Goal: Task Accomplishment & Management: Manage account settings

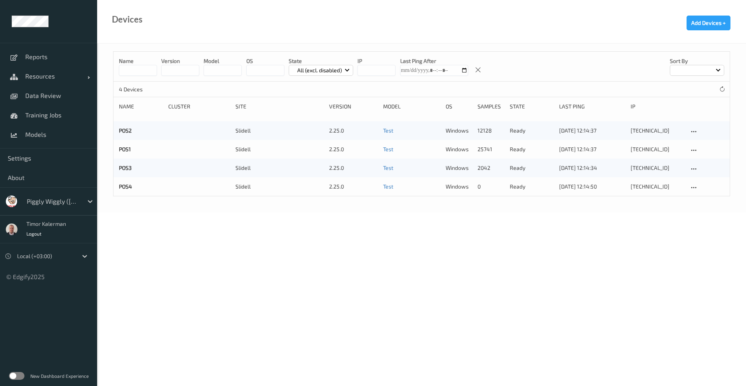
click at [52, 203] on div at bounding box center [53, 201] width 52 height 9
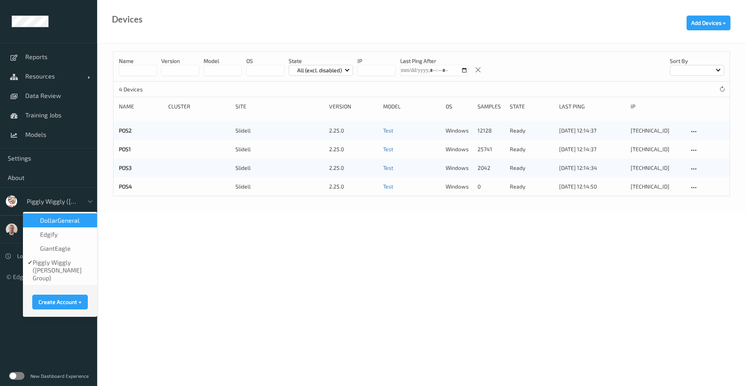
click at [51, 225] on div "DollarGeneral" at bounding box center [60, 220] width 74 height 14
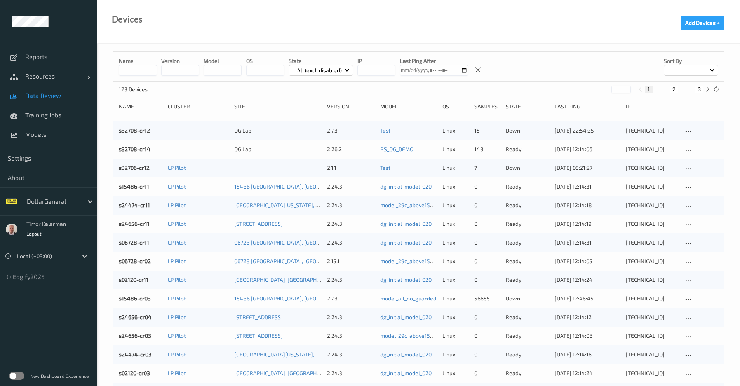
click at [49, 100] on link "Data Review" at bounding box center [48, 95] width 97 height 19
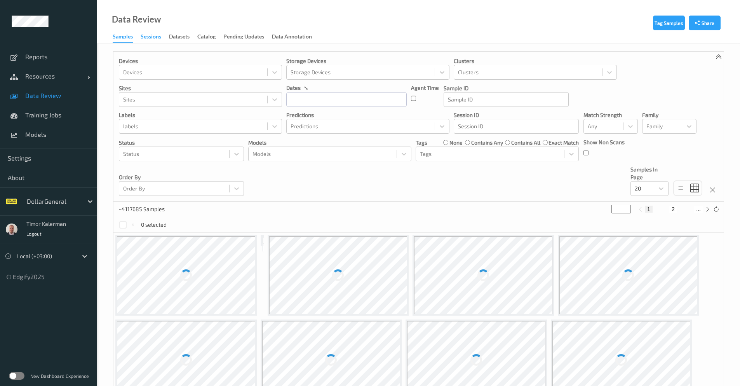
click at [155, 37] on div "Sessions" at bounding box center [151, 38] width 21 height 10
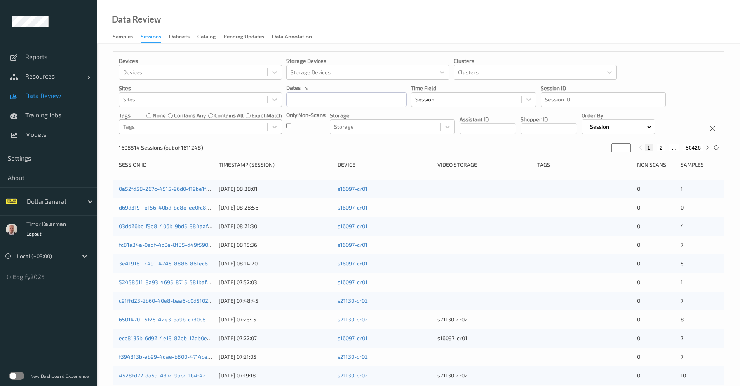
click at [210, 129] on div at bounding box center [193, 126] width 140 height 9
click at [339, 115] on p "Storage" at bounding box center [392, 116] width 125 height 8
click at [187, 126] on div at bounding box center [193, 126] width 140 height 9
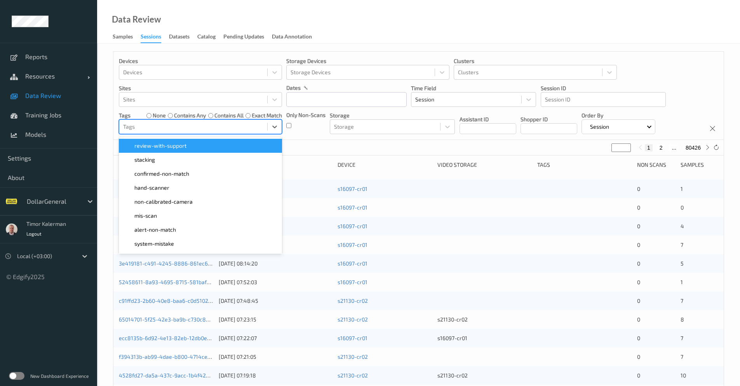
paste input "scanned-for-non-scans"
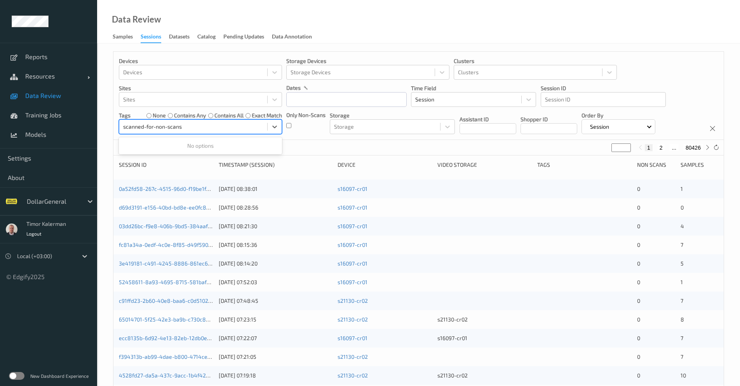
type input "scanned-for-non-scans"
click at [16, 376] on label at bounding box center [17, 376] width 16 height 8
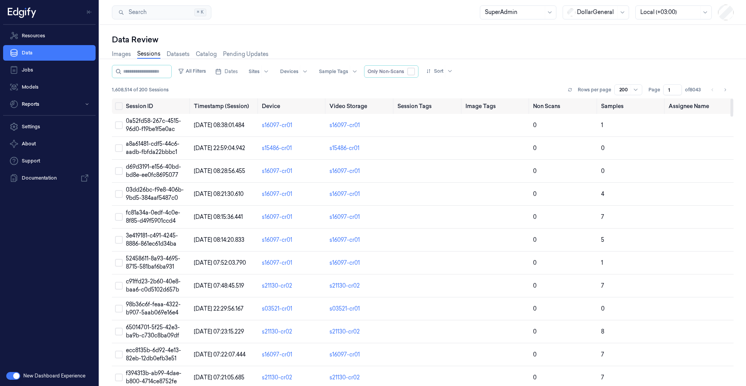
click at [400, 89] on div "1,608,514 of 200 Sessions Rows per page 200 Page 1 of 8043" at bounding box center [423, 89] width 622 height 11
click at [550, 70] on div "All Filters Dates Sites Devices Sample Tags Only Non-Scans Sort" at bounding box center [423, 71] width 622 height 13
click at [170, 69] on input "string" at bounding box center [146, 71] width 47 height 12
click at [203, 75] on button "All Filters" at bounding box center [192, 71] width 34 height 12
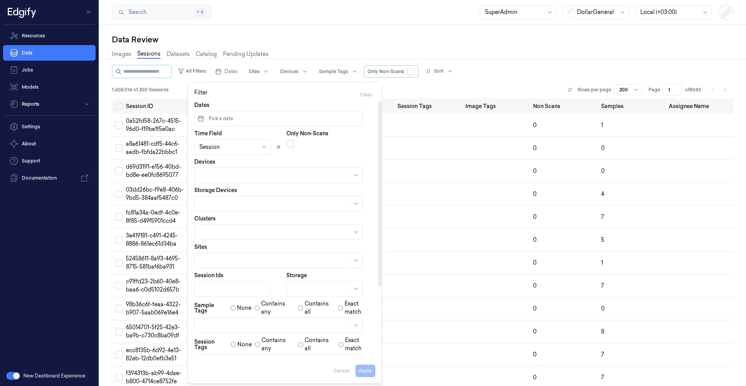
click at [212, 359] on div "Apply Cancel" at bounding box center [284, 367] width 181 height 19
drag, startPoint x: 253, startPoint y: 367, endPoint x: 242, endPoint y: 354, distance: 16.9
click at [253, 367] on div "Apply Cancel" at bounding box center [284, 367] width 181 height 19
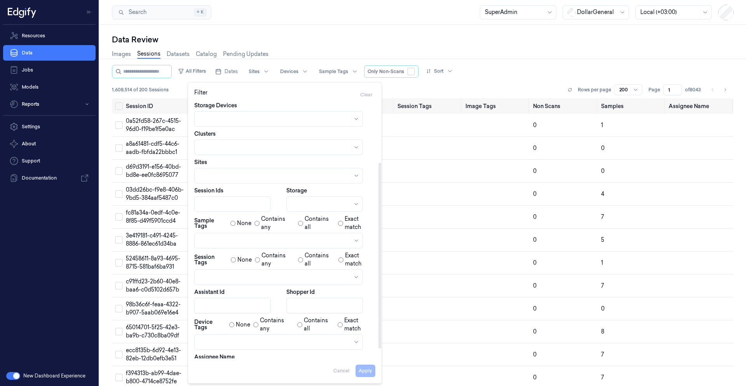
scroll to position [93, 0]
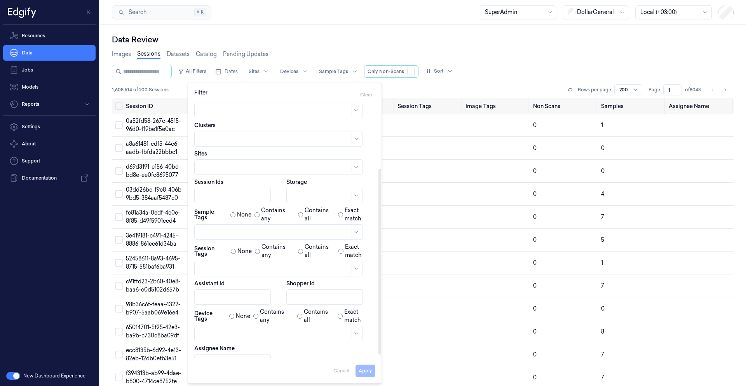
click at [257, 270] on div at bounding box center [274, 269] width 150 height 8
drag, startPoint x: 232, startPoint y: 301, endPoint x: 233, endPoint y: 297, distance: 4.4
click at [232, 301] on div "scanned-for-non-scans" at bounding box center [230, 299] width 63 height 8
click at [374, 253] on label "Exact match" at bounding box center [360, 251] width 30 height 16
click at [364, 369] on button "Apply" at bounding box center [366, 371] width 20 height 12
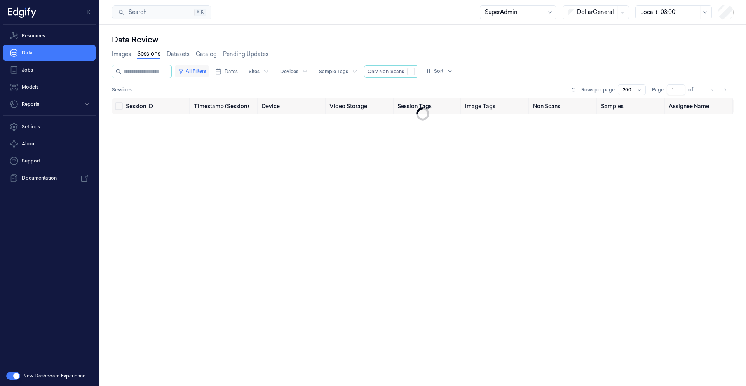
click at [199, 75] on button "All Filters" at bounding box center [192, 71] width 34 height 12
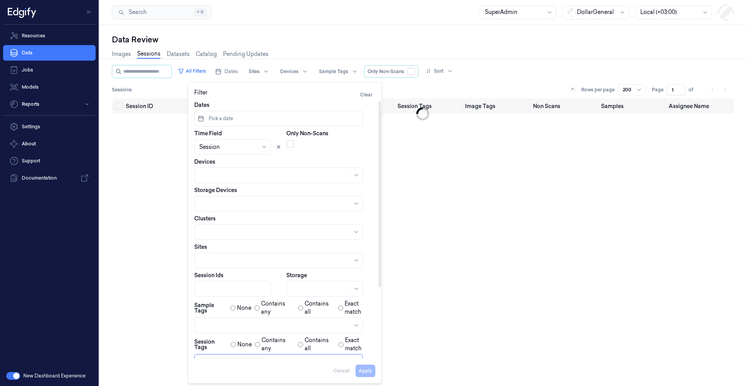
click at [222, 147] on div at bounding box center [228, 147] width 58 height 8
click at [347, 150] on div "Only Non-Scans" at bounding box center [330, 141] width 89 height 25
click at [229, 120] on span "Pick a date" at bounding box center [220, 118] width 26 height 7
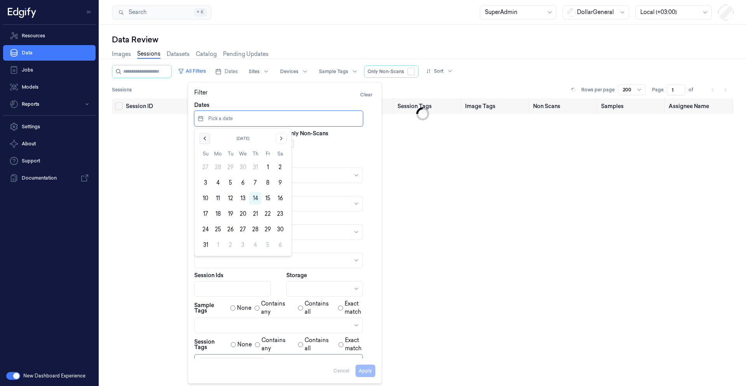
click at [204, 139] on icon "Go to the Previous Month" at bounding box center [205, 138] width 6 height 6
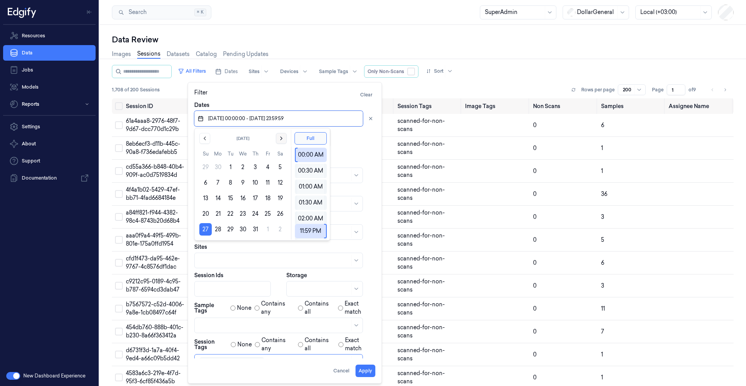
click at [281, 140] on icon "Go to the Next Month" at bounding box center [281, 138] width 6 height 6
click at [278, 168] on button "2" at bounding box center [280, 167] width 12 height 12
type input "27/07/2025 00:00:00 - 02/08/2025 23:59:59"
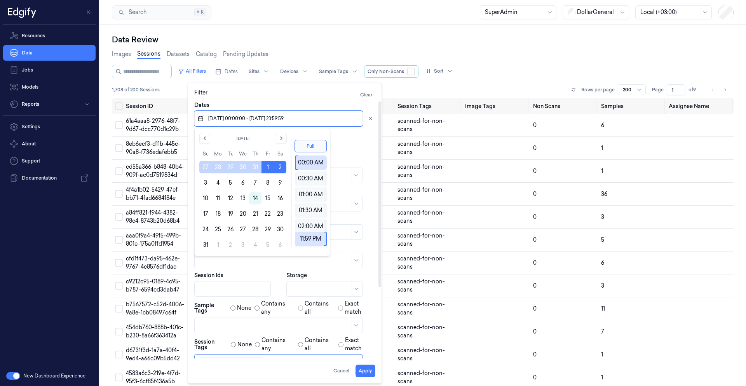
click at [350, 134] on div "Only Non-Scans" at bounding box center [330, 141] width 89 height 25
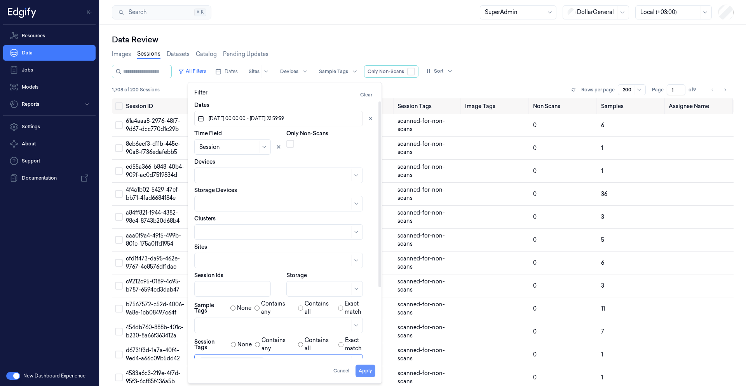
click at [363, 372] on button "Apply" at bounding box center [366, 371] width 20 height 12
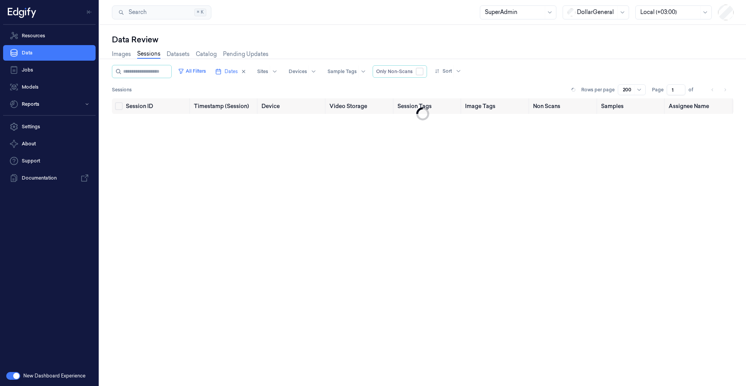
click at [663, 17] on div "Local (+03:00)" at bounding box center [670, 12] width 58 height 13
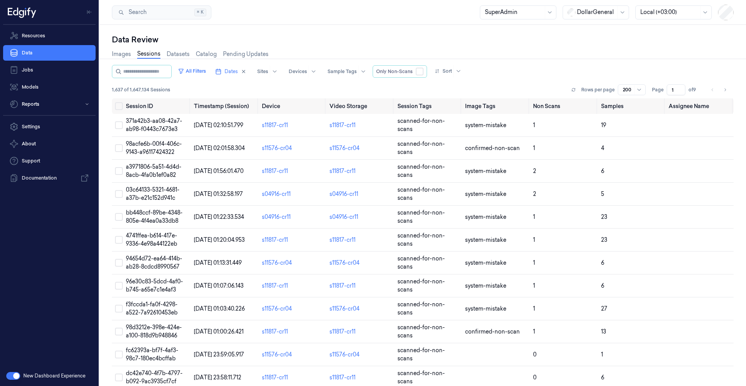
click at [491, 45] on div "Data Review" at bounding box center [423, 39] width 622 height 11
drag, startPoint x: 123, startPoint y: 91, endPoint x: 111, endPoint y: 91, distance: 12.1
click at [111, 91] on div "Data Review Images Sessions Datasets Catalog Pending Updates All Filters Dates …" at bounding box center [423, 205] width 647 height 361
click at [681, 14] on div at bounding box center [670, 12] width 58 height 8
click at [667, 32] on div "Account Time (-05:00)" at bounding box center [670, 29] width 58 height 8
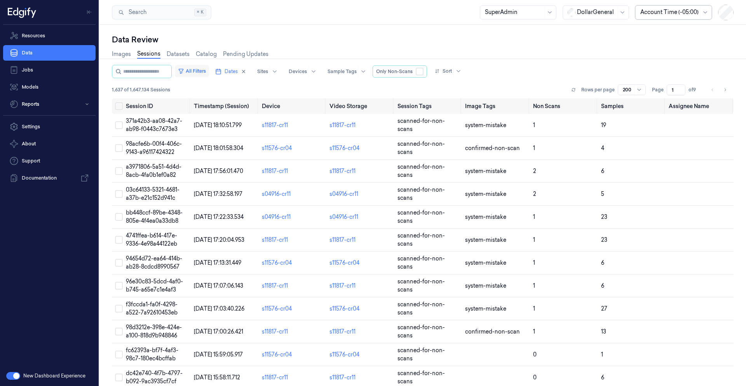
click at [208, 71] on button "All Filters" at bounding box center [192, 71] width 34 height 12
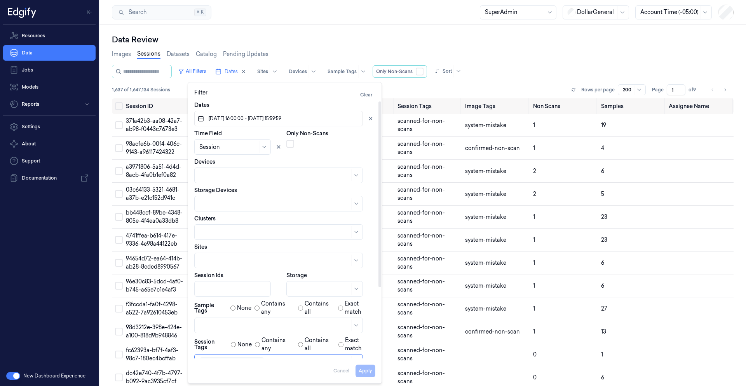
click at [230, 124] on button "26/07/2025 16:00:00 - 02/08/2025 15:59:59" at bounding box center [278, 119] width 169 height 16
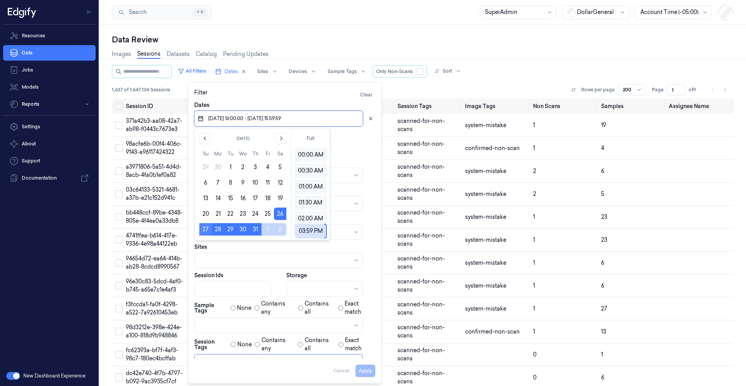
click at [206, 230] on button "27" at bounding box center [205, 229] width 12 height 12
click at [280, 141] on button "Go to the Next Month" at bounding box center [281, 138] width 11 height 11
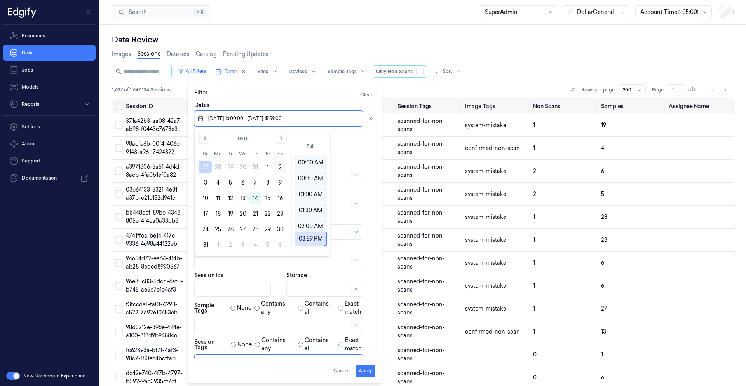
click at [278, 169] on button "2" at bounding box center [280, 167] width 12 height 12
type input "26/07/2025 16:00:00 - 02/08/2025 15:59:00"
click at [352, 138] on div "Only Non-Scans" at bounding box center [330, 141] width 89 height 25
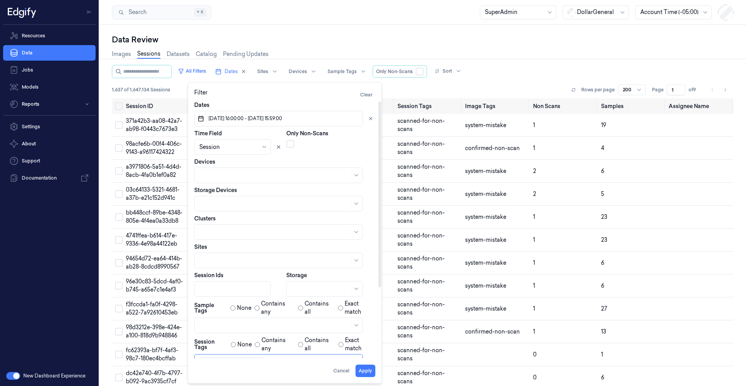
click at [243, 120] on span "26/07/2025 16:00:00 - 02/08/2025 15:59:00" at bounding box center [244, 118] width 75 height 7
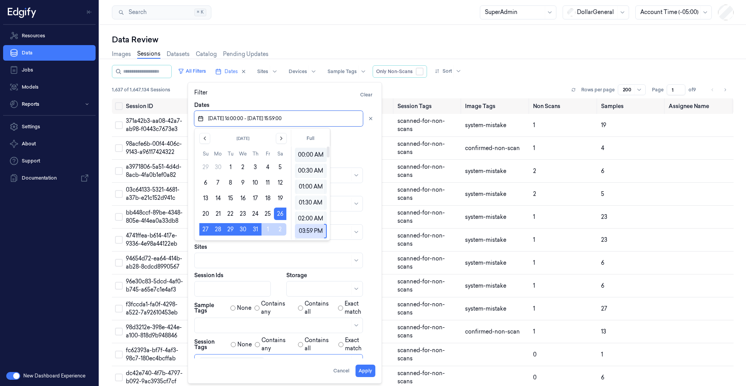
click at [315, 159] on div "00:00 AM" at bounding box center [310, 155] width 27 height 14
type input "26/07/2025 00:00:00 - 02/08/2025 00:00:00"
click at [299, 119] on input "string" at bounding box center [282, 118] width 150 height 12
click at [213, 119] on input "string" at bounding box center [282, 118] width 150 height 12
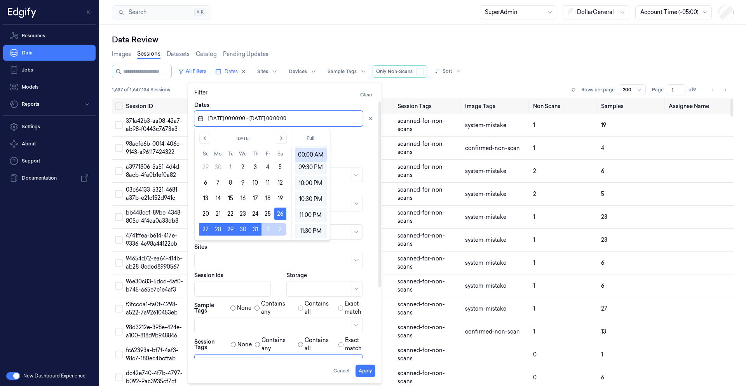
drag, startPoint x: 358, startPoint y: 143, endPoint x: 370, endPoint y: 124, distance: 22.1
click at [358, 143] on div at bounding box center [330, 143] width 89 height 9
click at [370, 119] on icon at bounding box center [370, 118] width 5 height 5
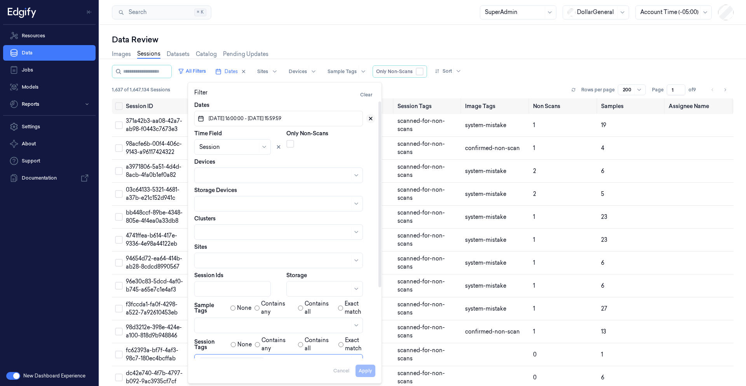
click at [373, 118] on icon at bounding box center [370, 118] width 5 height 5
click at [239, 118] on button "Pick a date" at bounding box center [278, 119] width 169 height 16
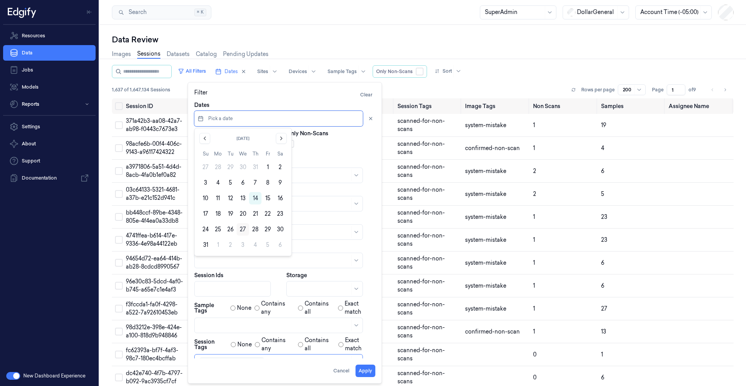
click at [241, 230] on button "27" at bounding box center [243, 229] width 12 height 12
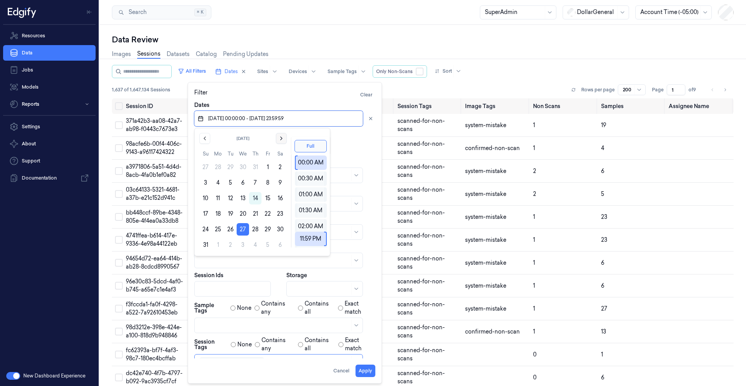
click at [280, 141] on icon "Go to the Next Month" at bounding box center [281, 138] width 6 height 6
click at [207, 140] on icon "Go to the Previous Month" at bounding box center [205, 138] width 6 height 6
click at [205, 230] on button "27" at bounding box center [205, 229] width 12 height 12
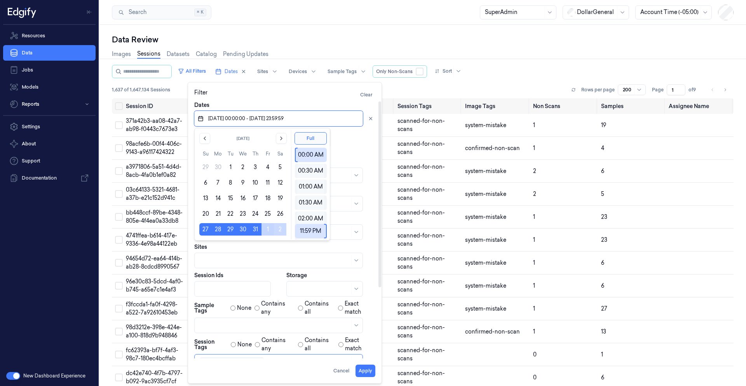
click at [281, 233] on button "2" at bounding box center [280, 229] width 12 height 12
type input "27/07/2025 00:00:00 - 02/08/2025 23:59:59"
click at [368, 139] on div at bounding box center [330, 143] width 89 height 9
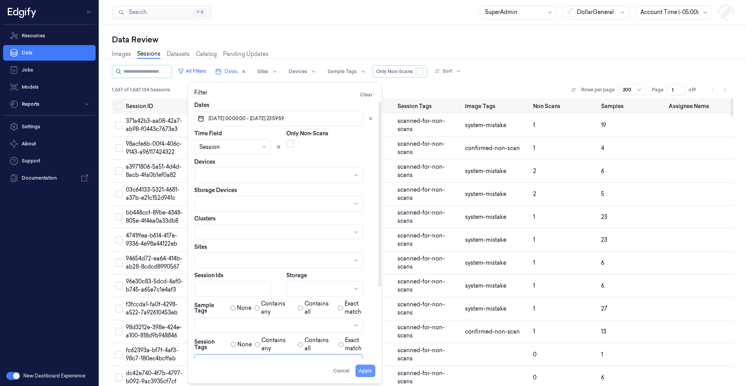
click at [366, 370] on button "Apply" at bounding box center [366, 371] width 20 height 12
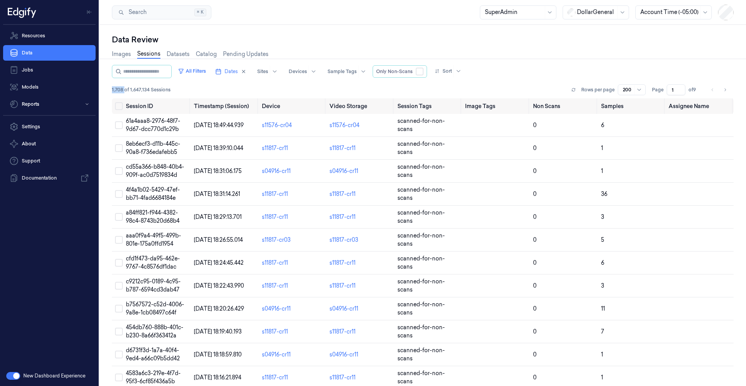
drag, startPoint x: 126, startPoint y: 91, endPoint x: 107, endPoint y: 91, distance: 19.0
click at [107, 91] on div "Data Review Images Sessions Datasets Catalog Pending Updates All Filters Dates …" at bounding box center [423, 205] width 647 height 361
click at [124, 90] on span "1,708 of 1,647,134 Sessions" at bounding box center [141, 89] width 59 height 7
drag, startPoint x: 114, startPoint y: 90, endPoint x: 125, endPoint y: 90, distance: 11.3
click at [125, 90] on span "1,708 of 1,647,143 Sessions" at bounding box center [141, 89] width 59 height 7
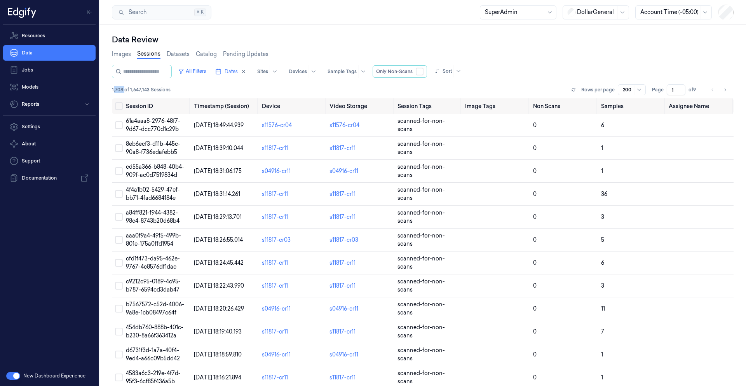
click at [123, 91] on span "1,708 of 1,647,143 Sessions" at bounding box center [141, 89] width 59 height 7
drag, startPoint x: 124, startPoint y: 91, endPoint x: 113, endPoint y: 90, distance: 10.1
click at [113, 90] on span "1,708 of 1,647,143 Sessions" at bounding box center [141, 89] width 59 height 7
click at [120, 90] on span "1,708 of 1,647,143 Sessions" at bounding box center [141, 89] width 59 height 7
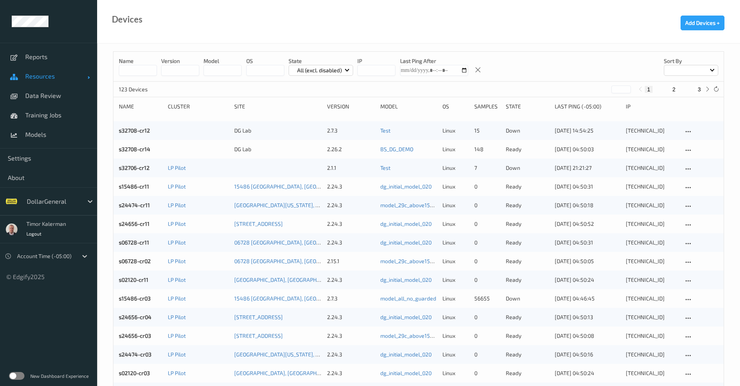
click at [55, 80] on span "Resources" at bounding box center [56, 76] width 62 height 8
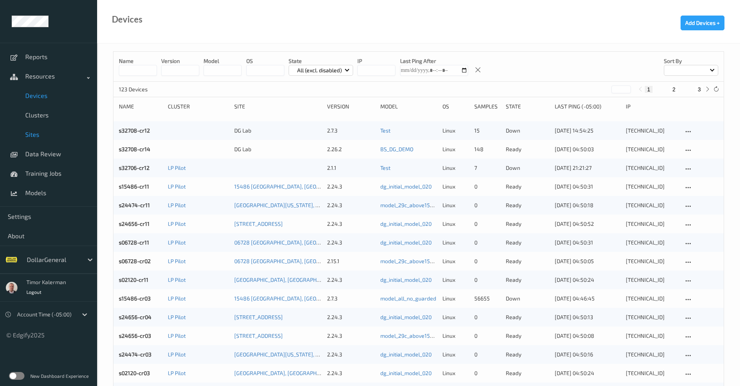
click at [34, 138] on span "Sites" at bounding box center [57, 135] width 64 height 8
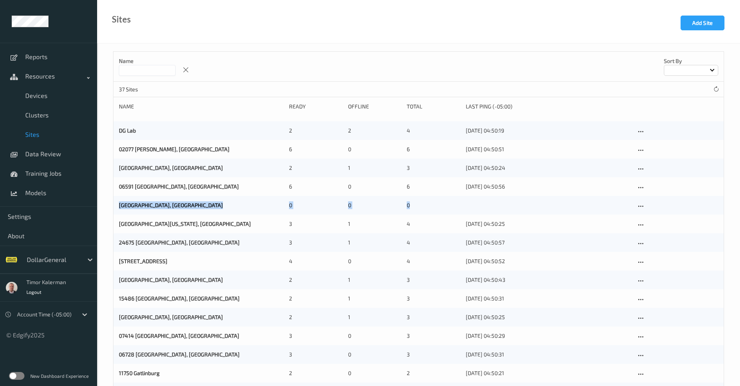
drag, startPoint x: 107, startPoint y: 206, endPoint x: 468, endPoint y: 199, distance: 361.2
drag, startPoint x: 256, startPoint y: 203, endPoint x: 106, endPoint y: 105, distance: 178.9
drag, startPoint x: 486, startPoint y: 183, endPoint x: 642, endPoint y: 208, distance: 157.5
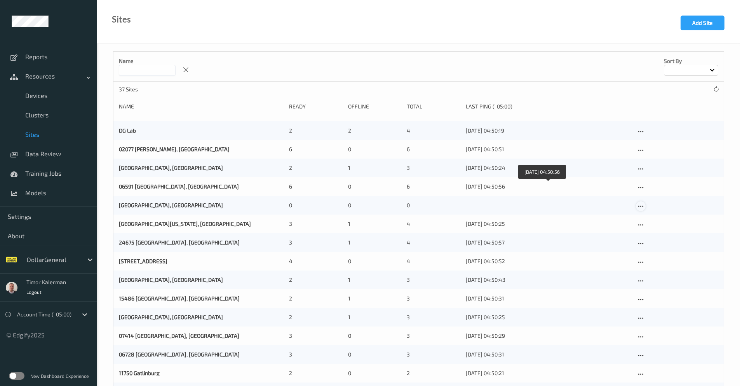
click at [643, 209] on icon at bounding box center [641, 206] width 7 height 7
click at [650, 221] on link "Edit Site" at bounding box center [657, 220] width 41 height 14
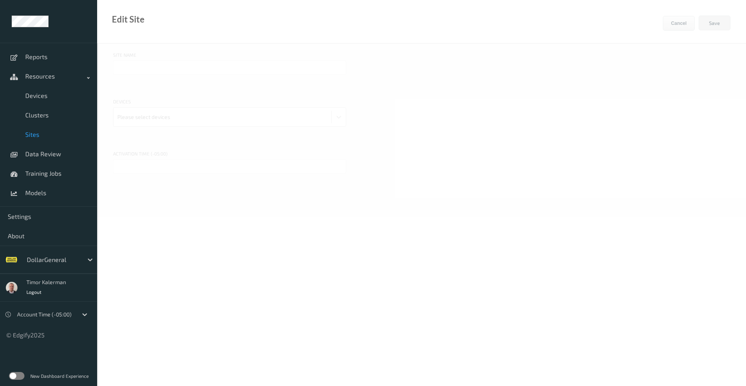
type input "[GEOGRAPHIC_DATA], [GEOGRAPHIC_DATA]"
click at [169, 117] on div at bounding box center [222, 117] width 210 height 16
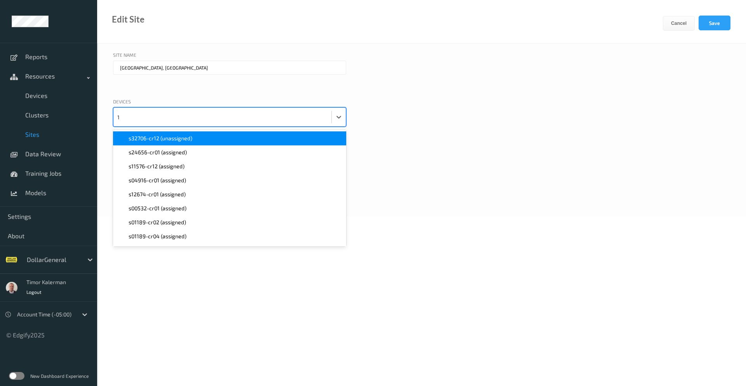
type input "1"
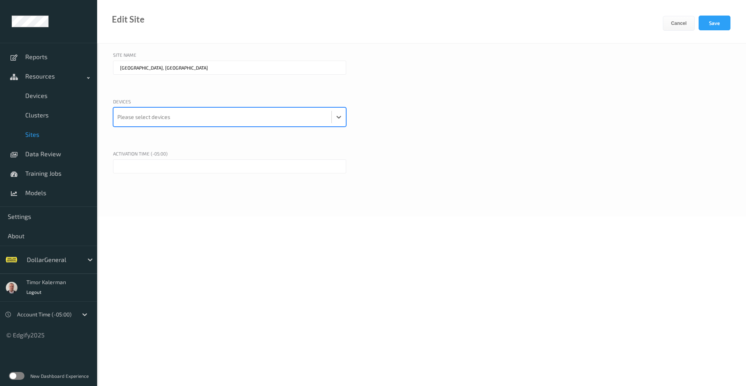
click at [204, 112] on div at bounding box center [222, 117] width 210 height 16
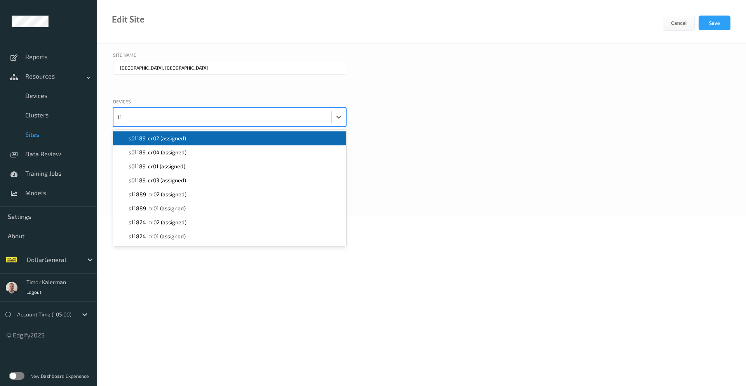
type input "1"
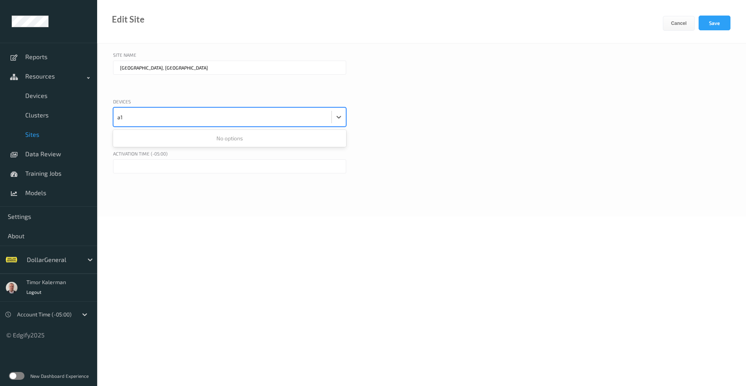
type input "a"
type input "s1181"
click at [48, 95] on span "Devices" at bounding box center [57, 96] width 64 height 8
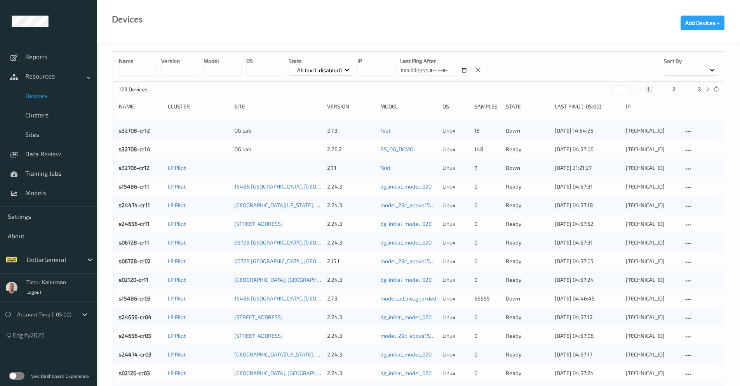
click at [136, 75] on input at bounding box center [138, 70] width 38 height 11
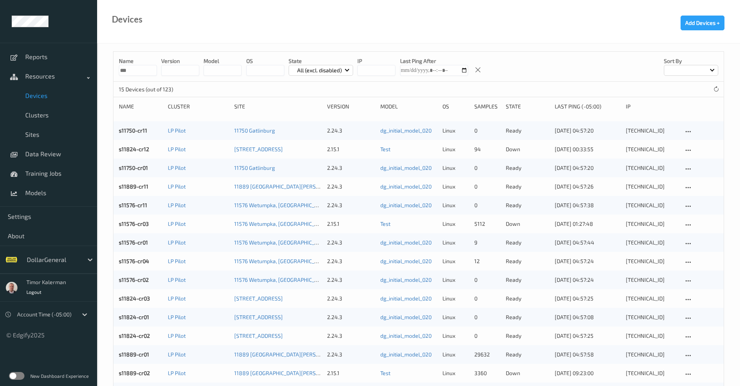
drag, startPoint x: 150, startPoint y: 71, endPoint x: 140, endPoint y: 69, distance: 9.9
click at [140, 69] on input "***" at bounding box center [138, 70] width 38 height 11
drag, startPoint x: 137, startPoint y: 69, endPoint x: 159, endPoint y: 68, distance: 22.2
click at [159, 68] on div "Name *** version model OS State All (excl. disabled) IP Last Ping After Sort by" at bounding box center [418, 67] width 611 height 30
click at [147, 71] on input "***" at bounding box center [138, 70] width 38 height 11
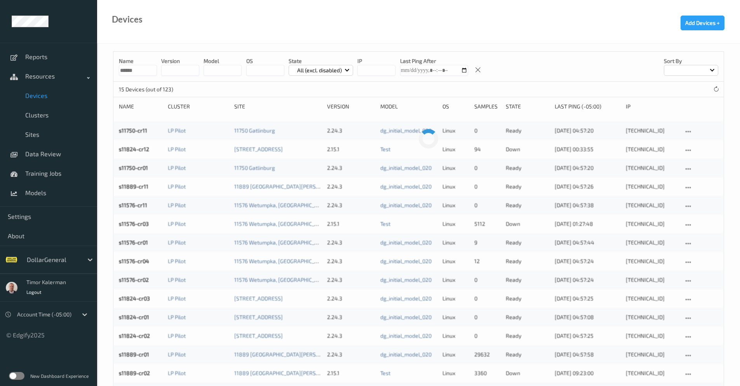
type input "******"
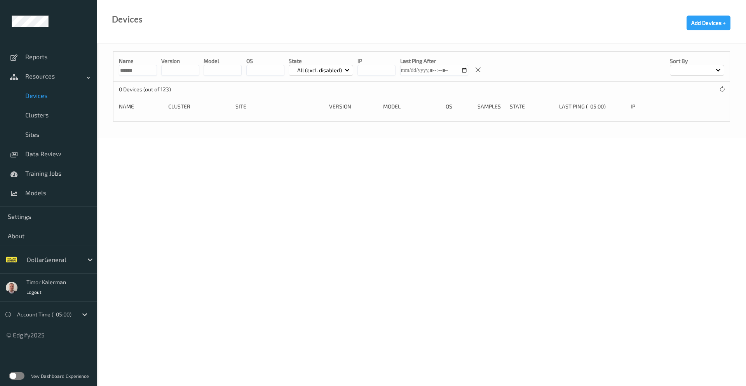
click at [218, 119] on div "Name ****** version model OS State All (excl. disabled) IP Last Ping After Sort…" at bounding box center [421, 86] width 617 height 70
click at [319, 73] on p "All (excl. disabled)" at bounding box center [320, 70] width 50 height 8
click at [309, 169] on p "All" at bounding box center [316, 170] width 54 height 14
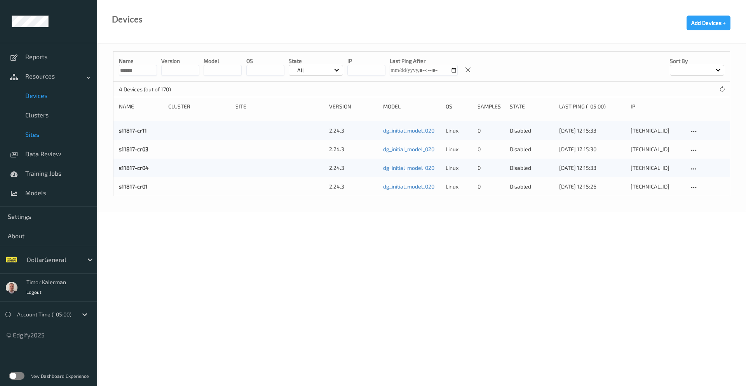
click at [46, 138] on span "Sites" at bounding box center [57, 135] width 64 height 8
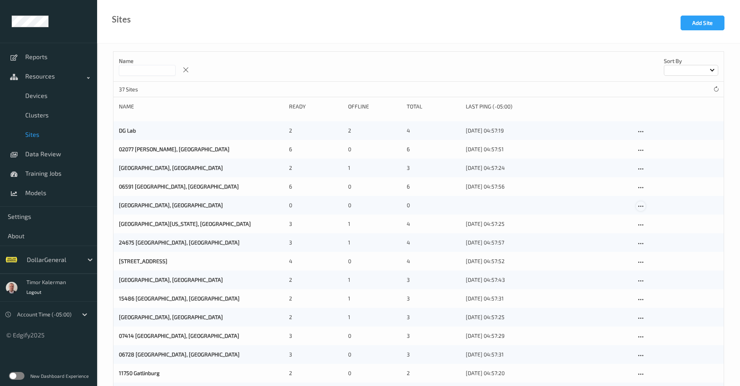
click at [643, 208] on icon at bounding box center [641, 206] width 7 height 7
